Goal: Task Accomplishment & Management: Complete application form

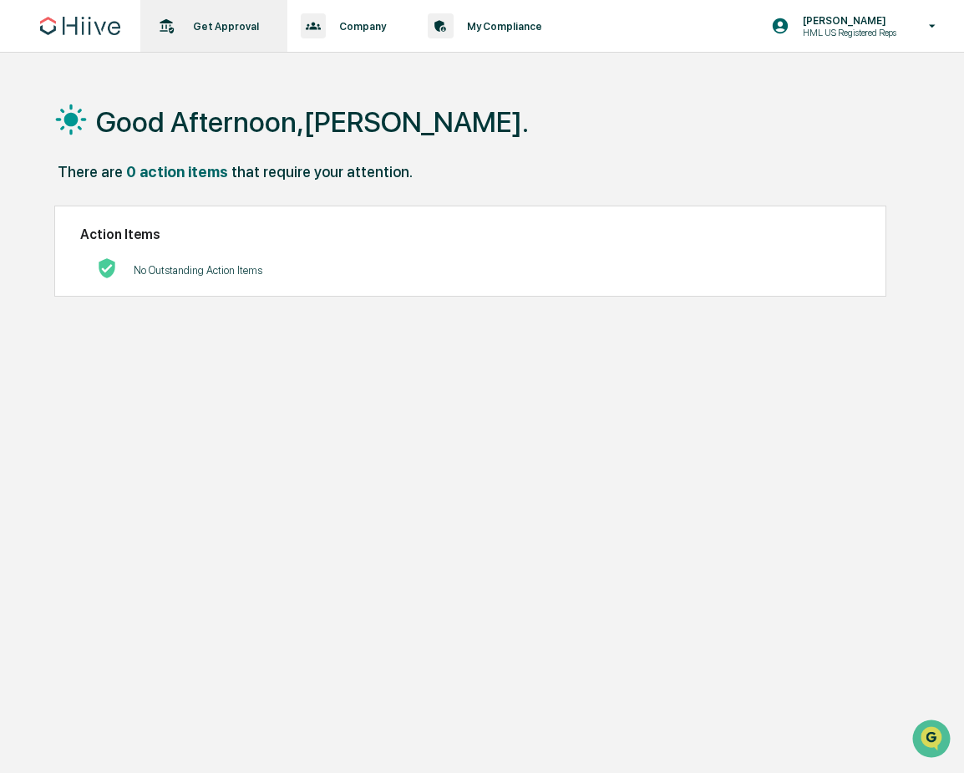
click at [256, 27] on p "Get Approval" at bounding box center [224, 26] width 88 height 13
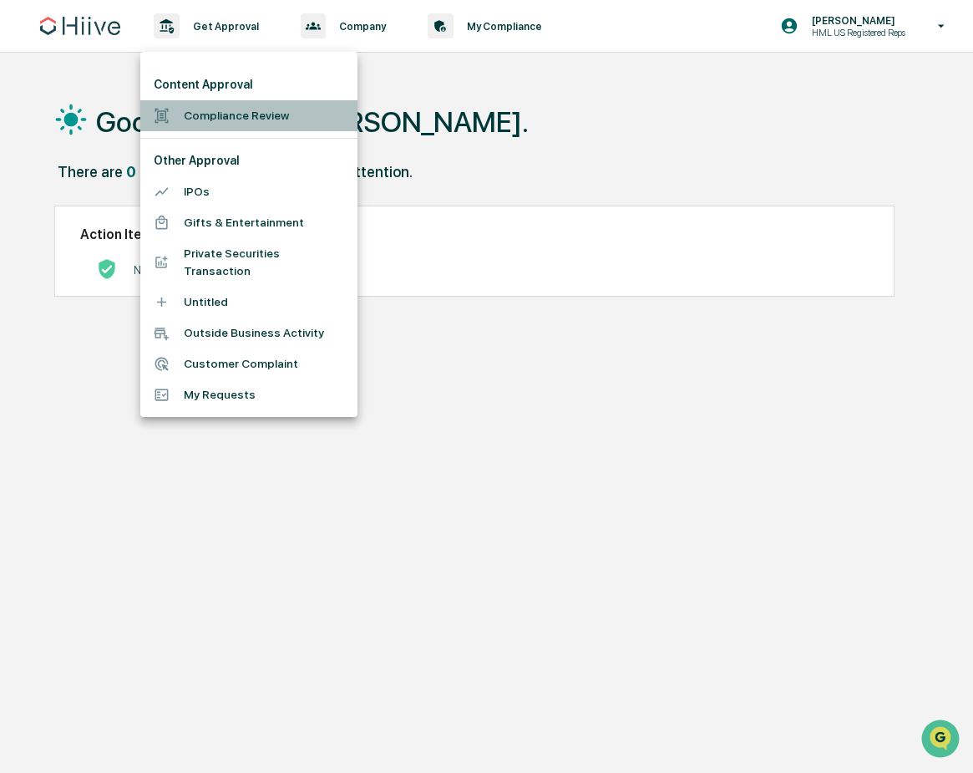
click at [205, 118] on li "Compliance Review" at bounding box center [248, 115] width 217 height 31
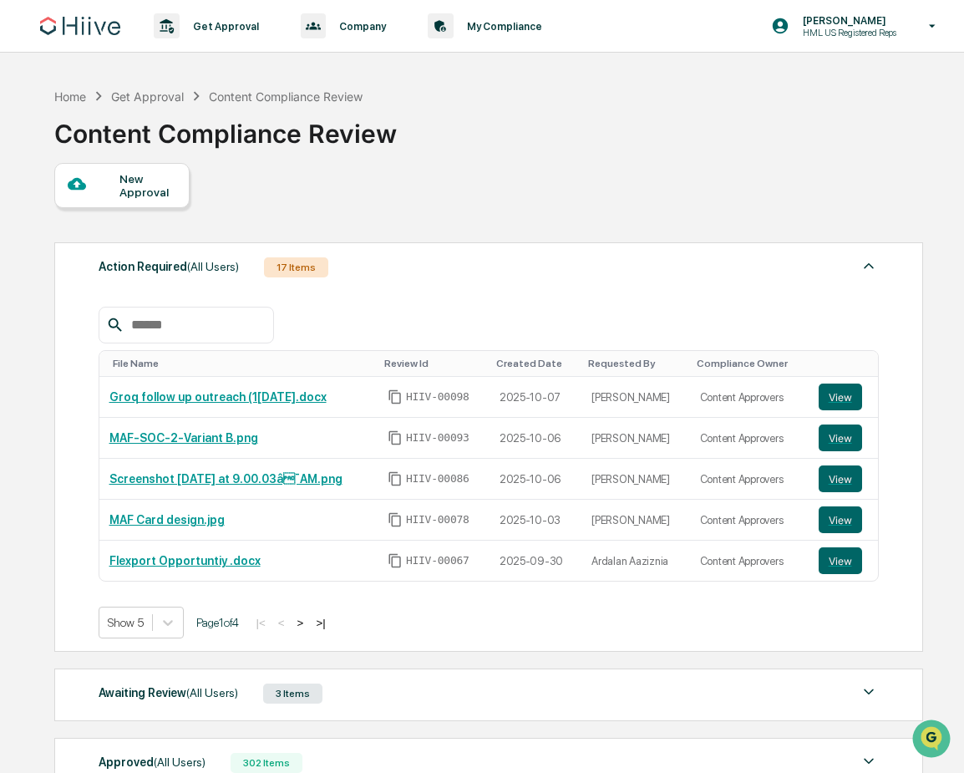
click at [168, 193] on div "New Approval" at bounding box center [147, 185] width 56 height 27
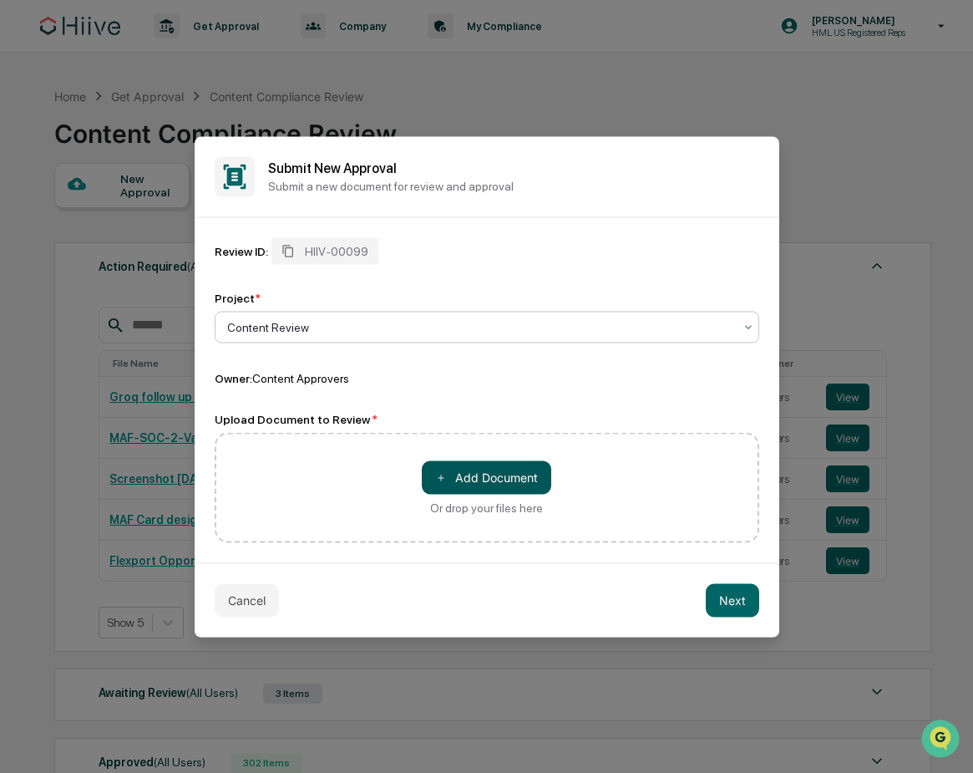
click at [529, 475] on button "＋ Add Document" at bounding box center [486, 476] width 129 height 33
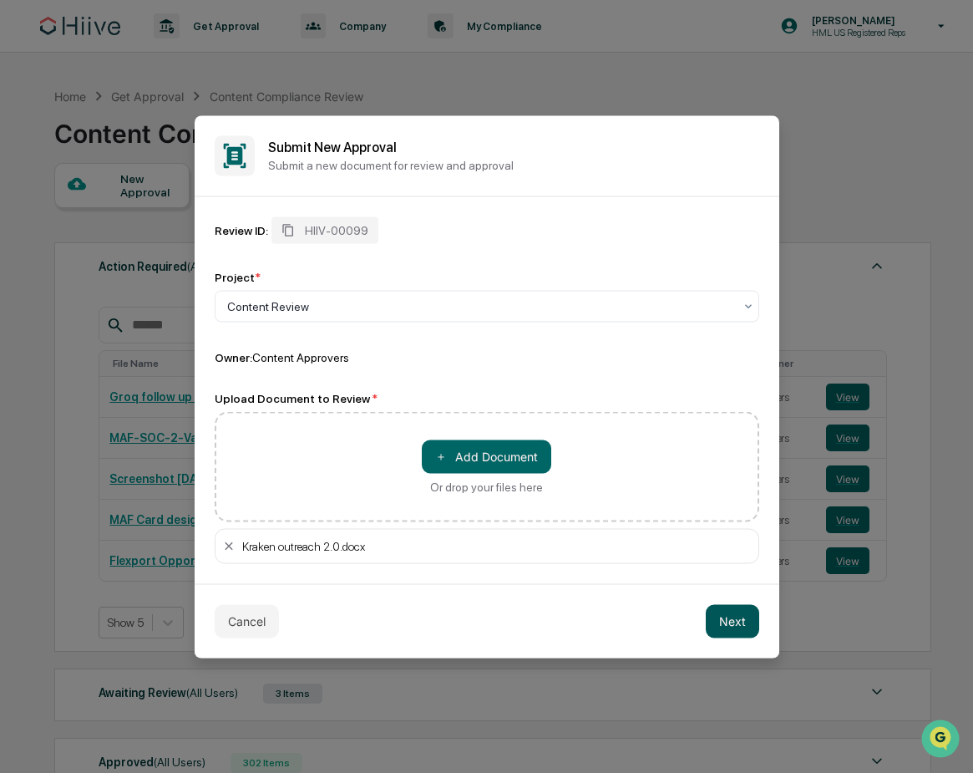
click at [734, 624] on button "Next" at bounding box center [732, 620] width 53 height 33
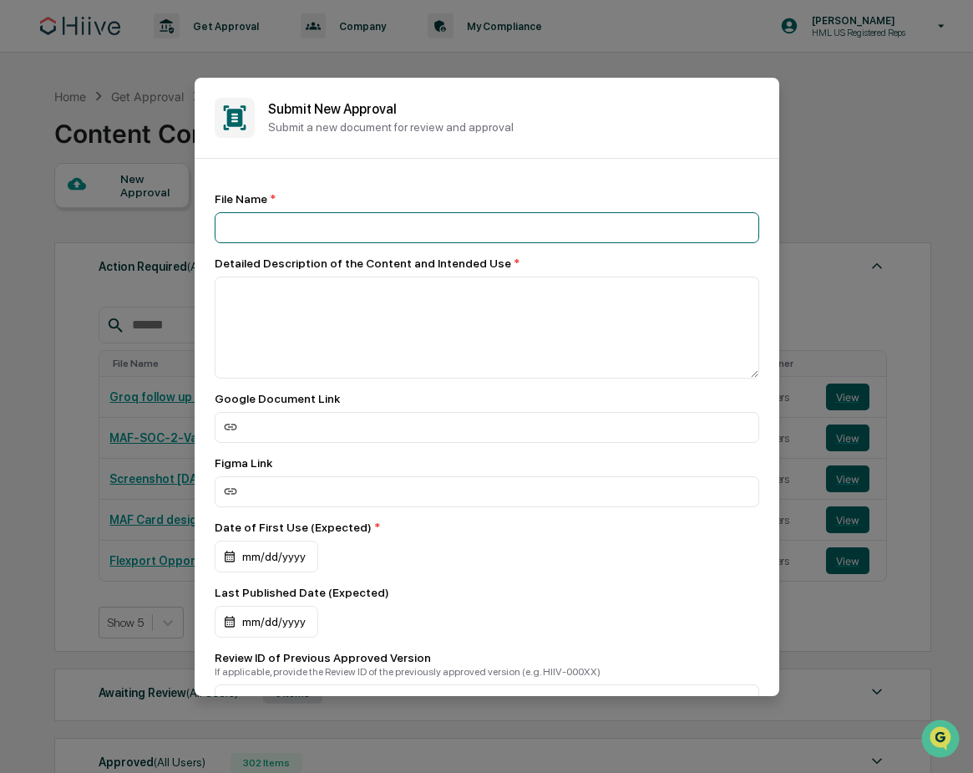
click at [281, 237] on input at bounding box center [487, 227] width 545 height 31
type input "**********"
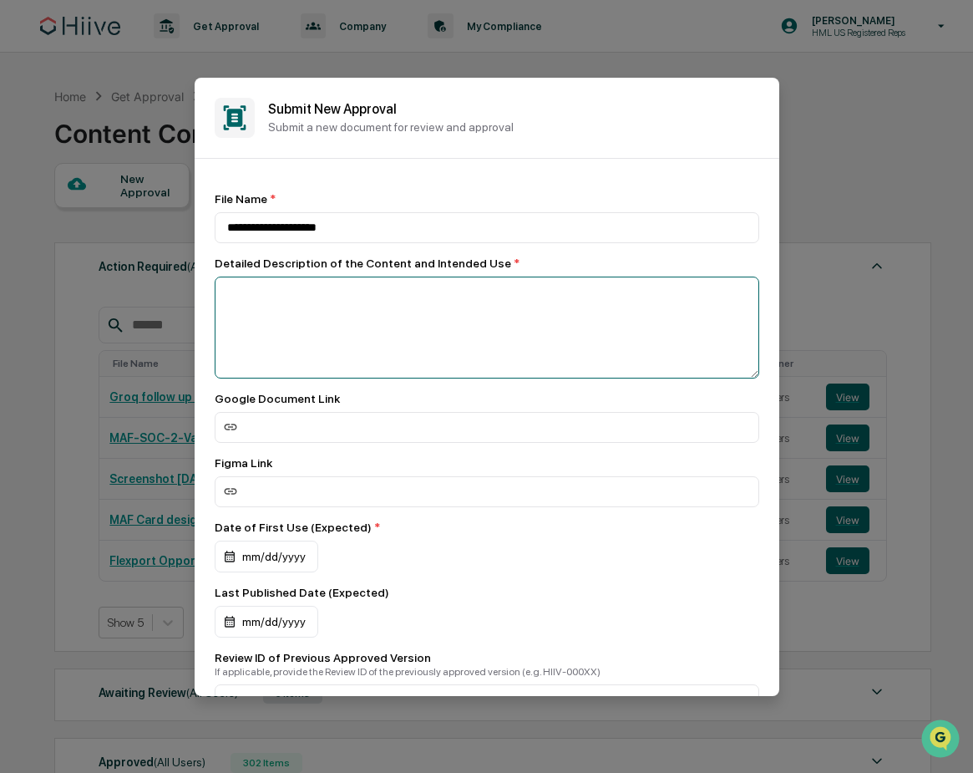
click at [363, 318] on textarea at bounding box center [487, 327] width 545 height 102
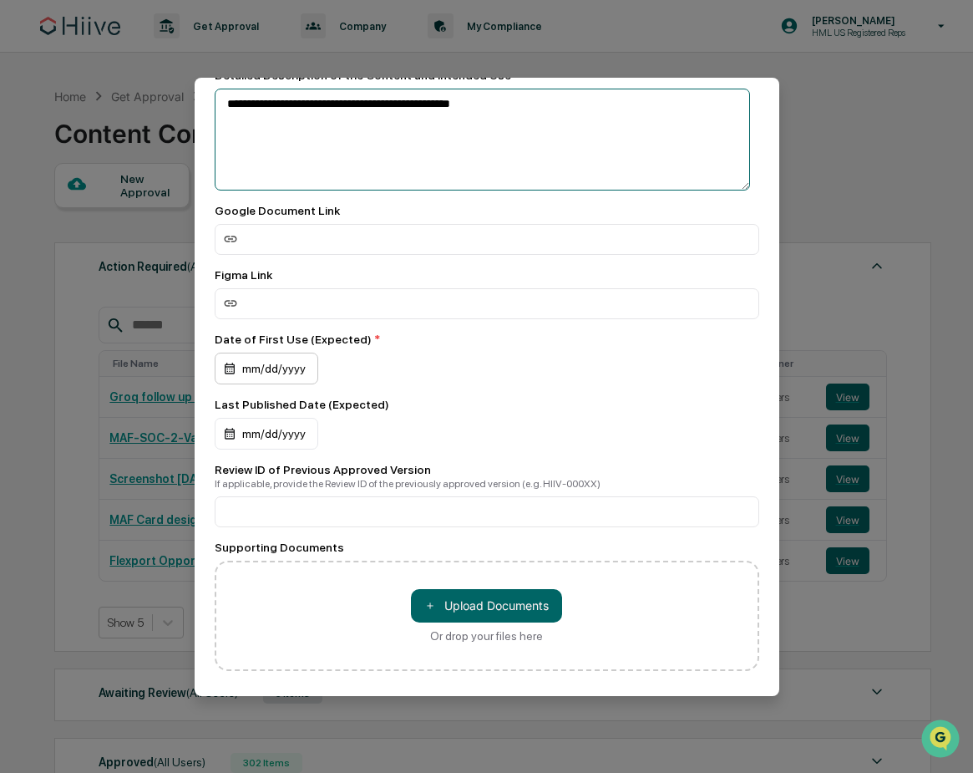
type textarea "**********"
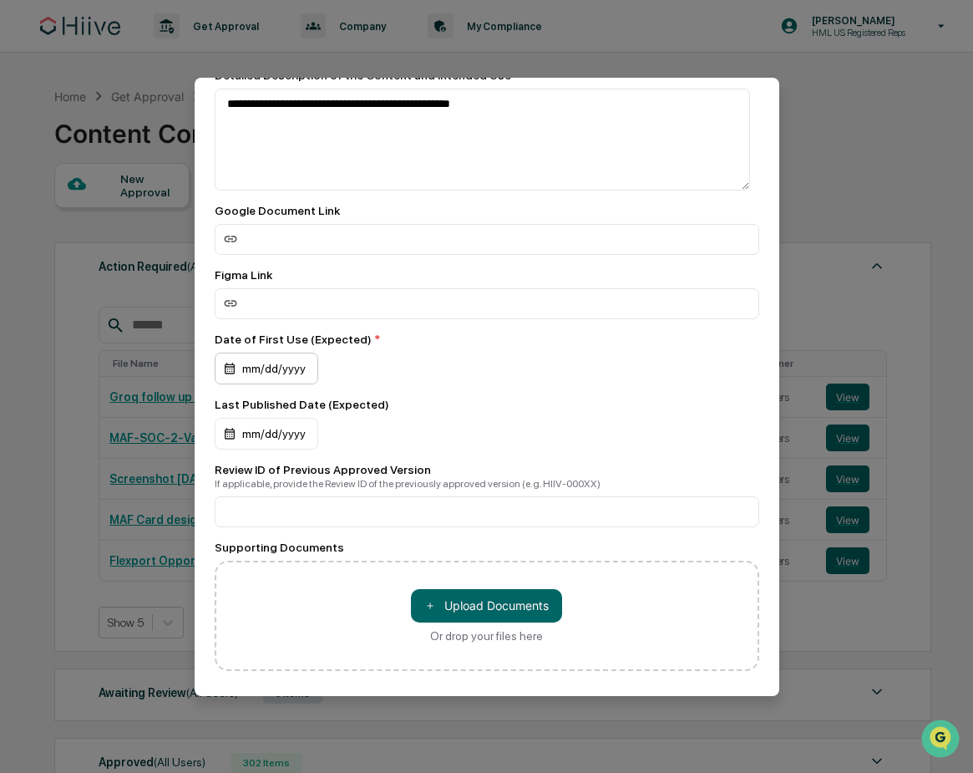
click at [264, 375] on div "mm/dd/yyyy" at bounding box center [267, 368] width 104 height 32
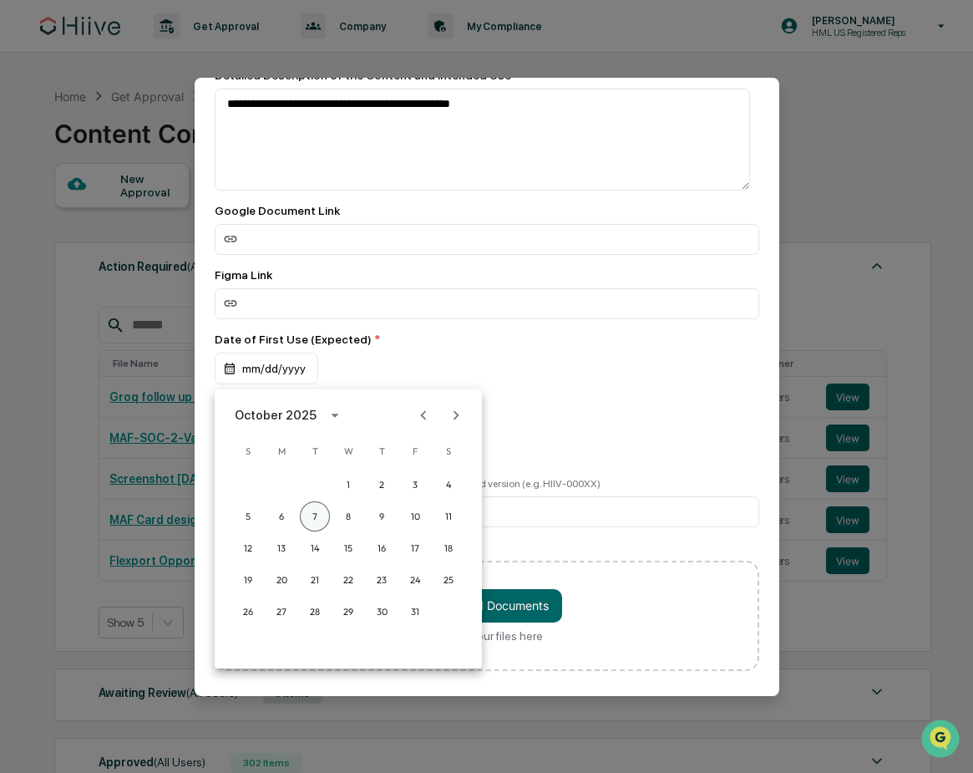
click at [309, 507] on button "7" at bounding box center [315, 516] width 30 height 30
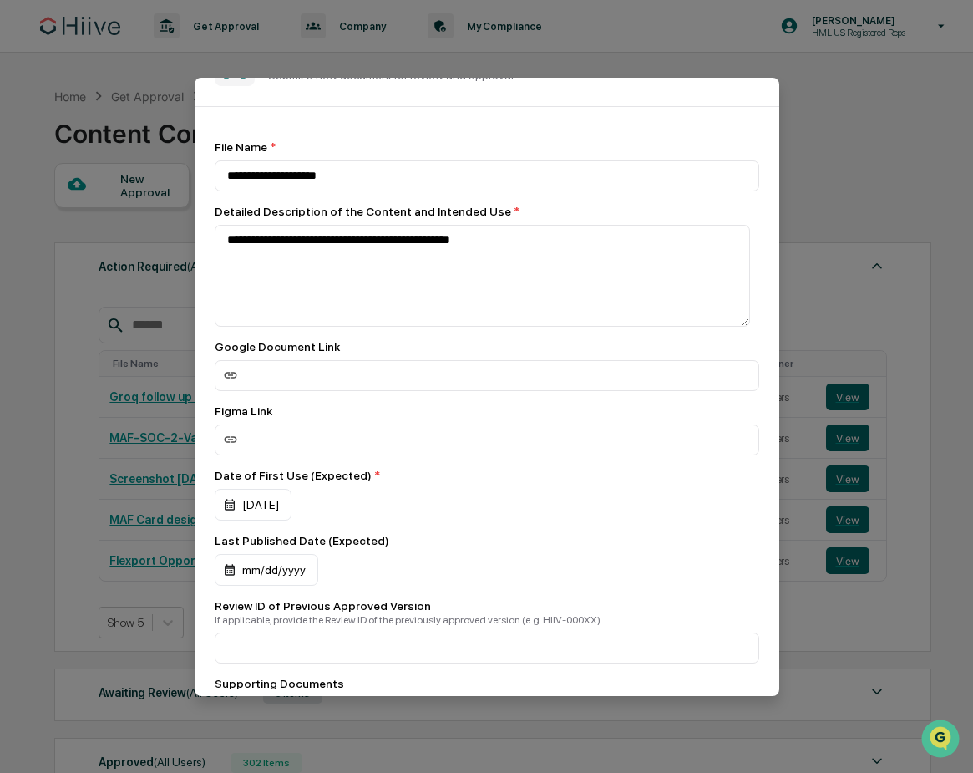
scroll to position [0, 0]
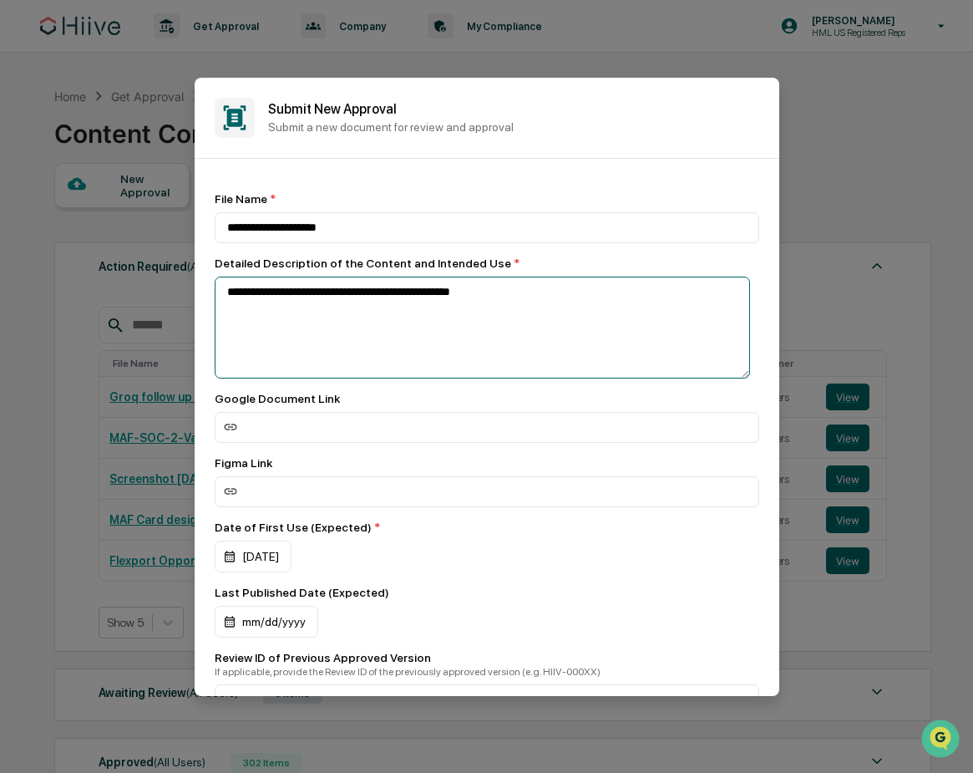
click at [540, 306] on textarea "**********" at bounding box center [482, 327] width 535 height 102
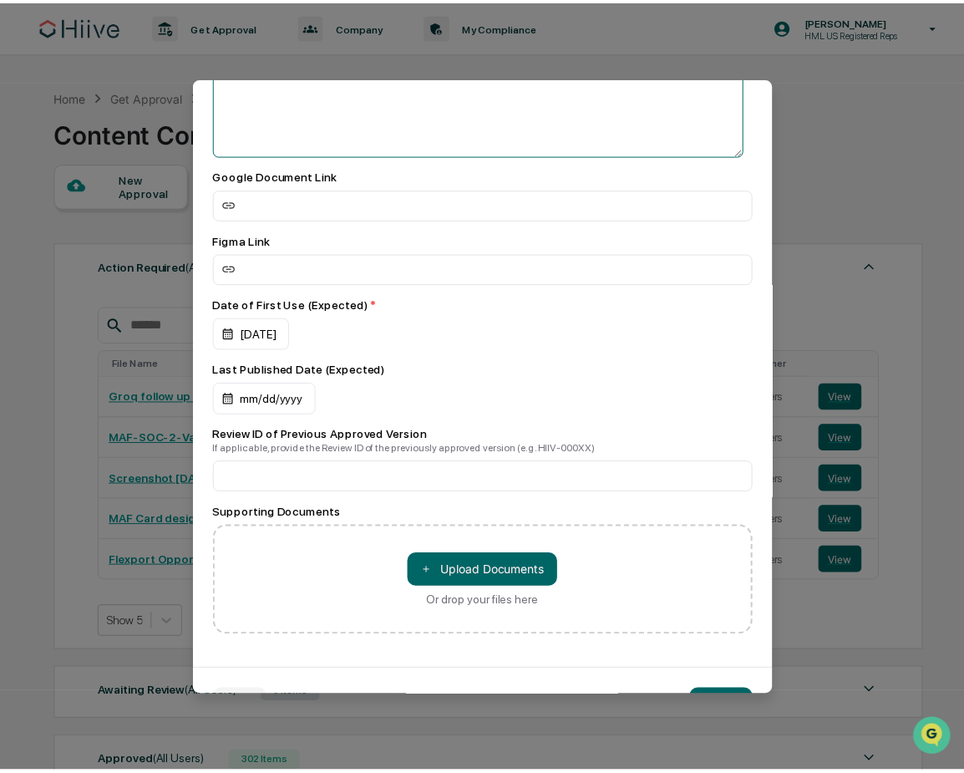
scroll to position [278, 0]
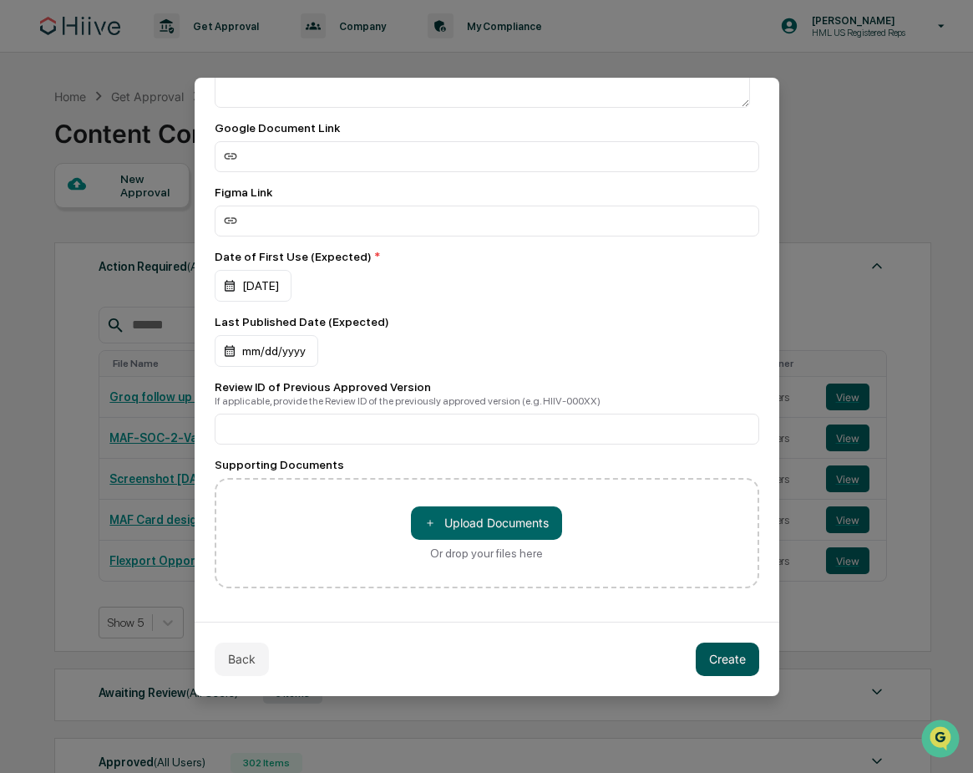
click at [724, 650] on button "Create" at bounding box center [727, 658] width 63 height 33
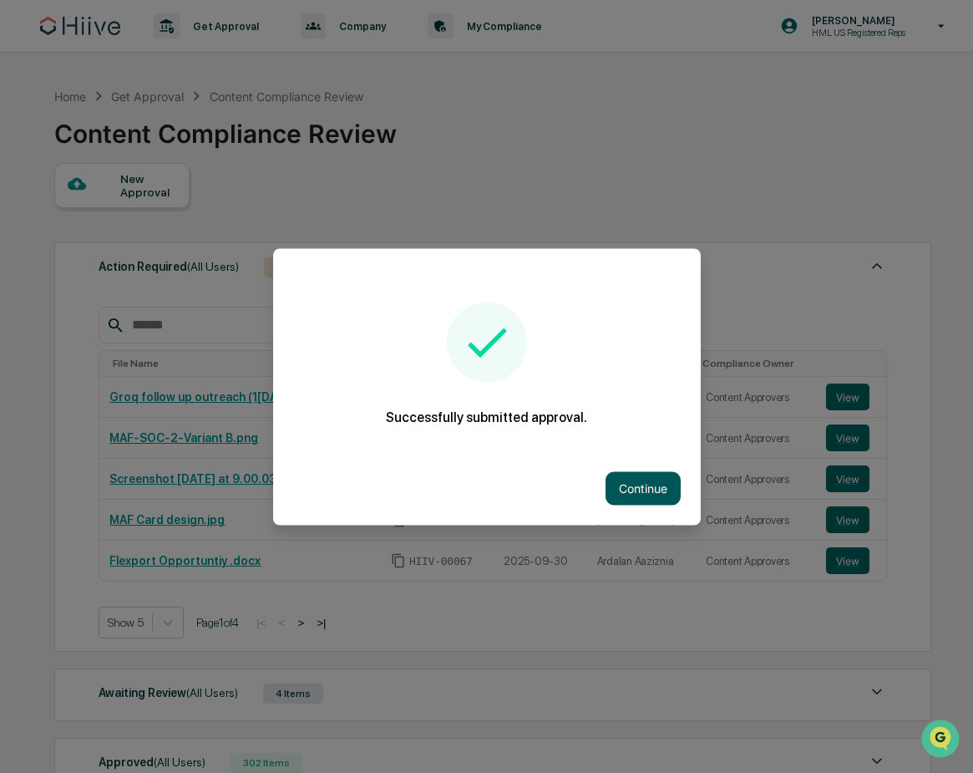
click at [646, 483] on button "Continue" at bounding box center [642, 487] width 75 height 33
